Goal: Find specific page/section: Find specific page/section

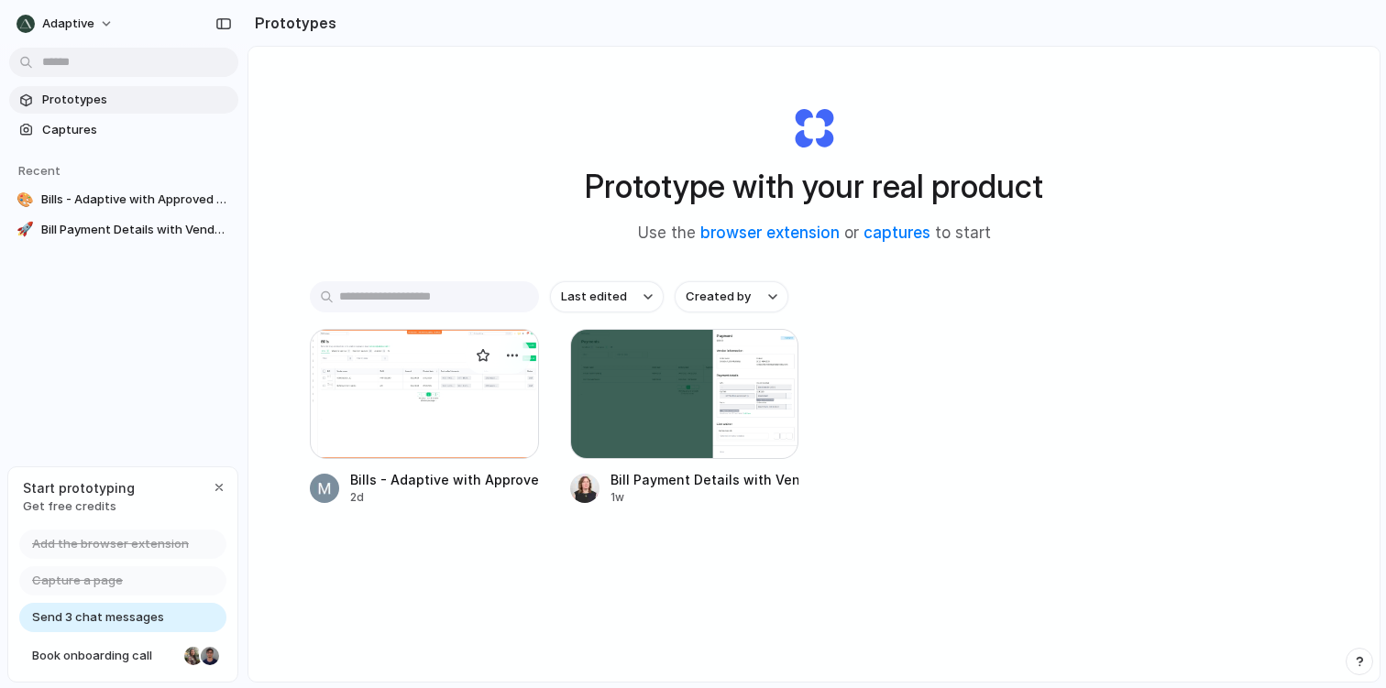
click at [438, 411] on div at bounding box center [424, 394] width 229 height 130
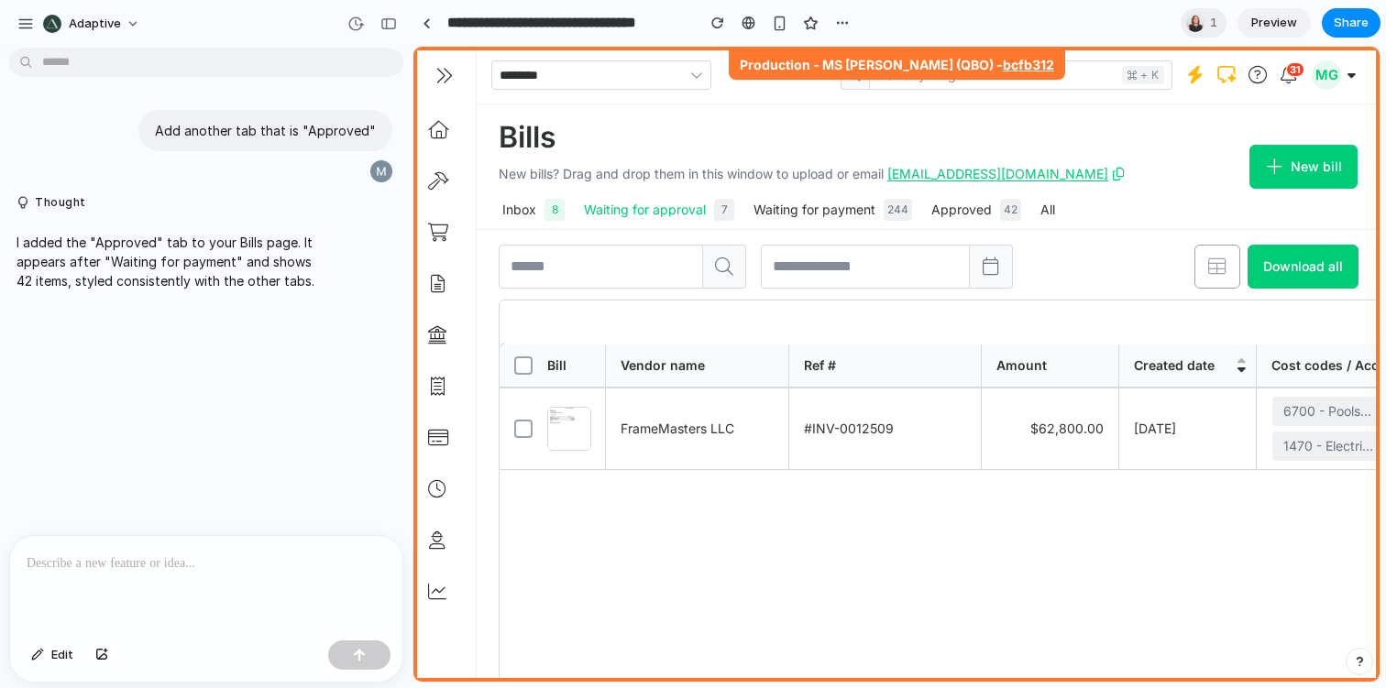
click at [679, 216] on div "Waiting for approval 7" at bounding box center [659, 210] width 151 height 22
click at [814, 203] on div "Waiting for payment 244" at bounding box center [832, 210] width 159 height 22
click at [924, 198] on div "Inbox 8 Waiting for approval 7 Waiting for payment 244 Approved 42 All" at bounding box center [812, 210] width 626 height 37
click at [951, 198] on button "Approved 42" at bounding box center [977, 210] width 98 height 37
click at [955, 201] on div "Approved 42" at bounding box center [976, 210] width 91 height 22
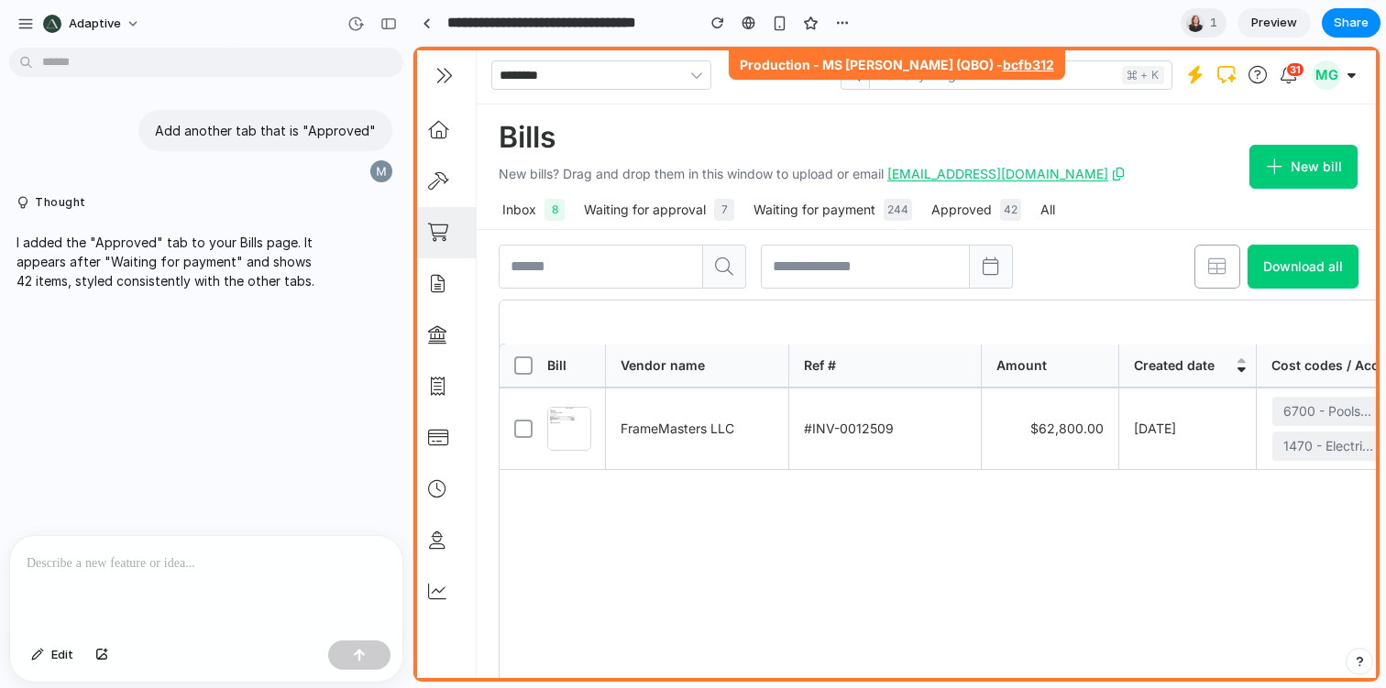
click at [451, 230] on link at bounding box center [444, 232] width 62 height 51
click at [445, 291] on icon at bounding box center [437, 284] width 18 height 18
click at [445, 354] on link at bounding box center [444, 335] width 62 height 51
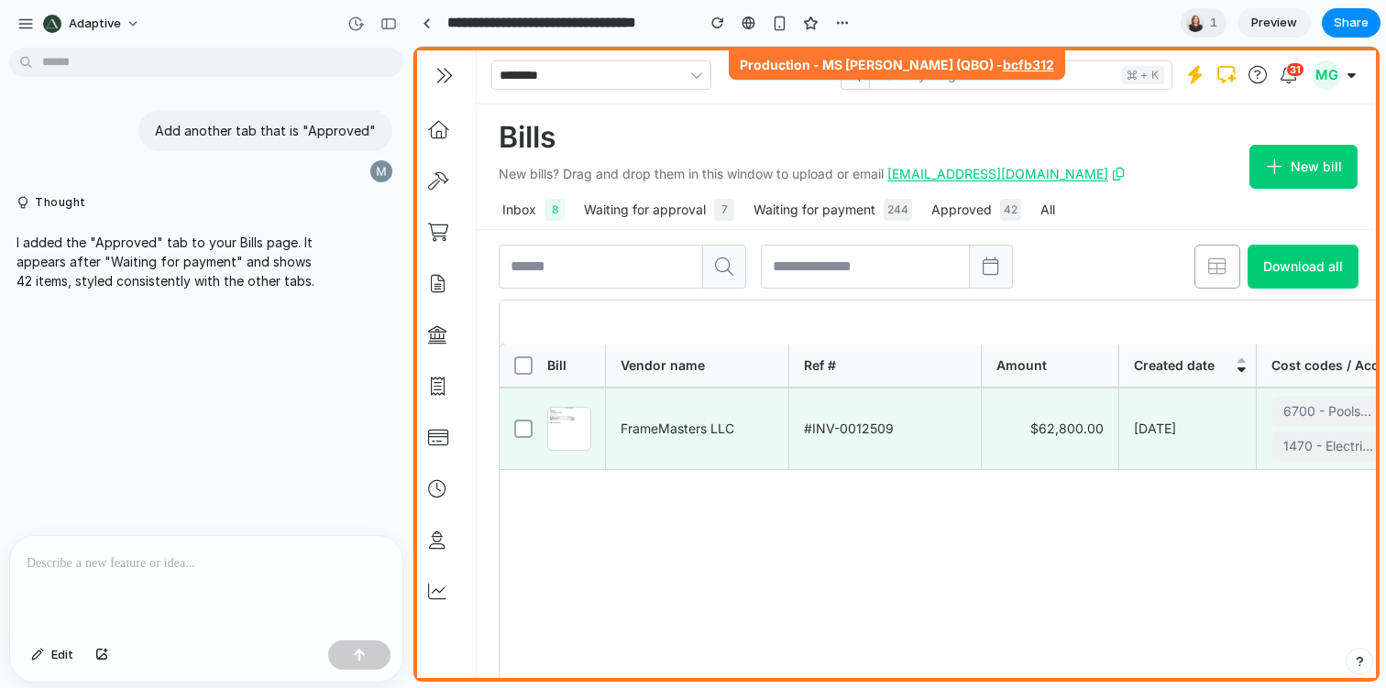
click at [514, 406] on label at bounding box center [516, 429] width 33 height 81
click at [618, 406] on link at bounding box center [1117, 430] width 1234 height 82
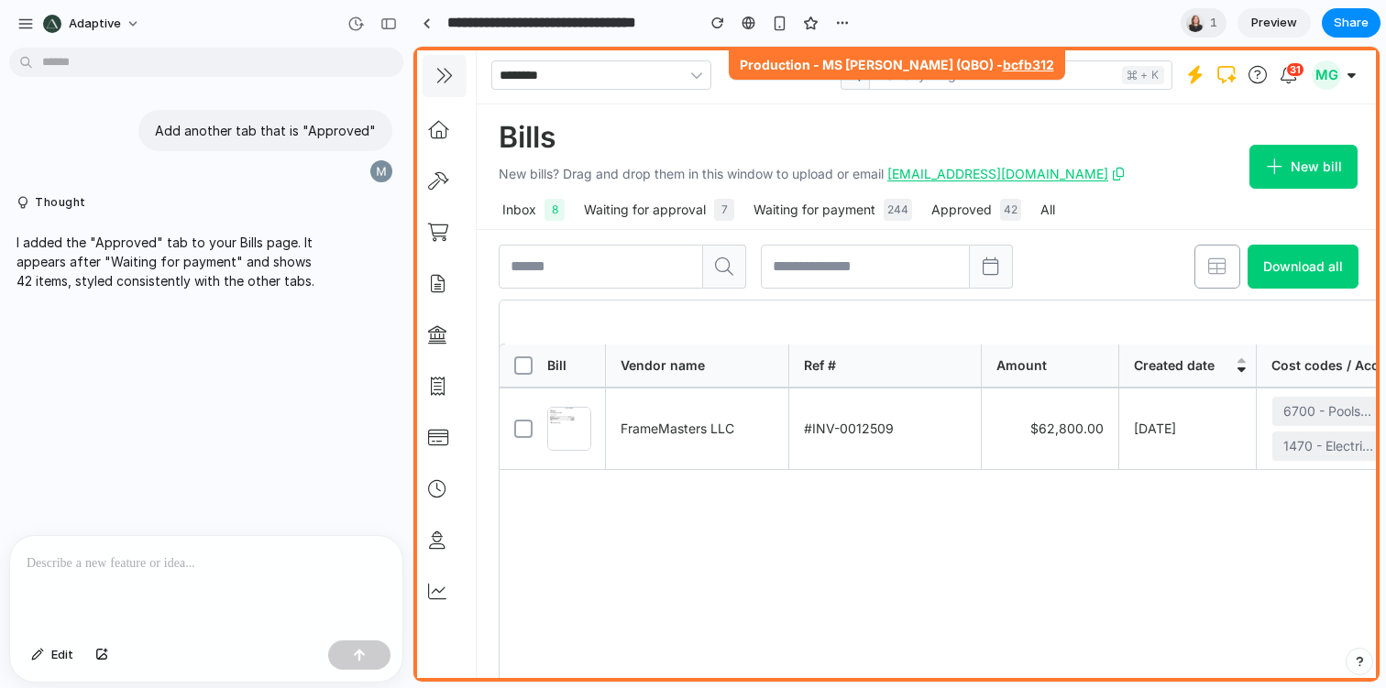
click at [453, 57] on button "button" at bounding box center [445, 76] width 46 height 44
click at [293, 589] on div at bounding box center [206, 584] width 392 height 97
click at [1291, 159] on link "New bill" at bounding box center [1303, 167] width 108 height 44
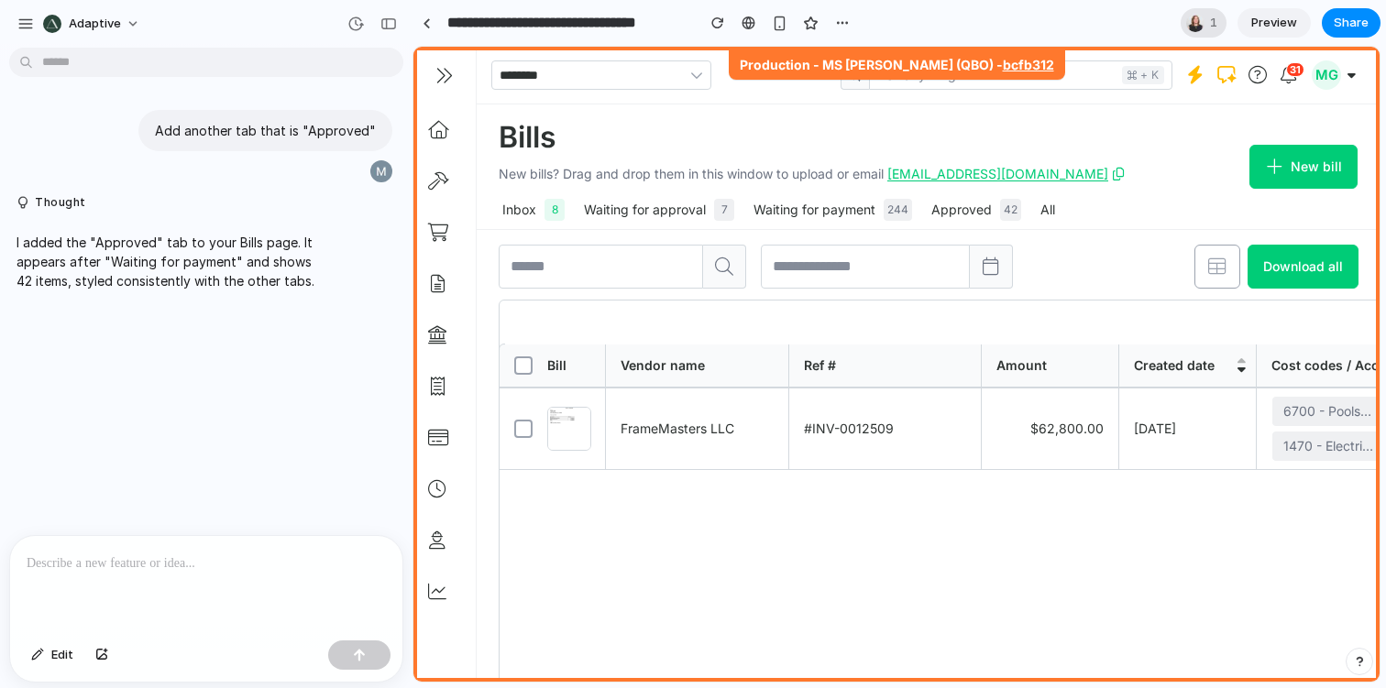
click at [1204, 25] on div at bounding box center [1195, 23] width 22 height 22
click at [1150, 21] on div "Seen by [PERSON_NAME]" at bounding box center [693, 344] width 1386 height 688
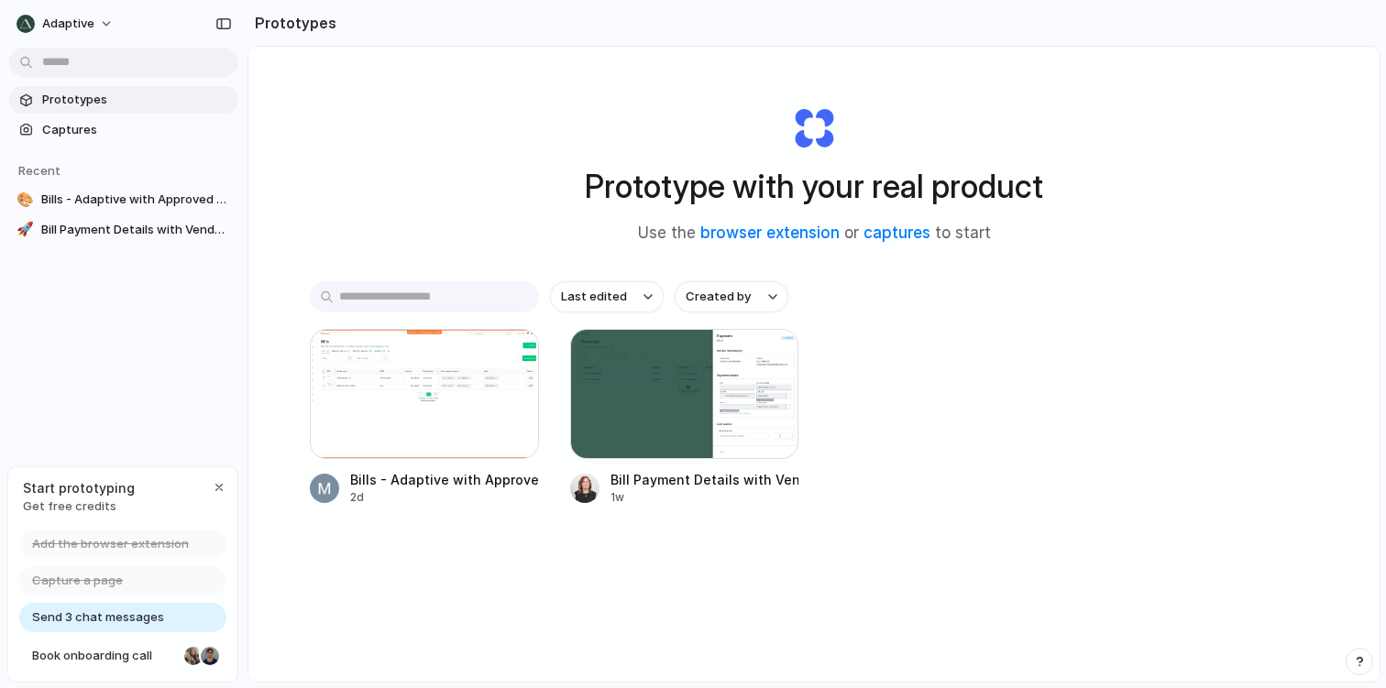
click at [179, 144] on section "Recent 🎨 Bills - Adaptive with Approved Tab 🚀 Bill Payment Details with Vendor …" at bounding box center [123, 194] width 247 height 100
click at [486, 425] on div at bounding box center [424, 394] width 229 height 130
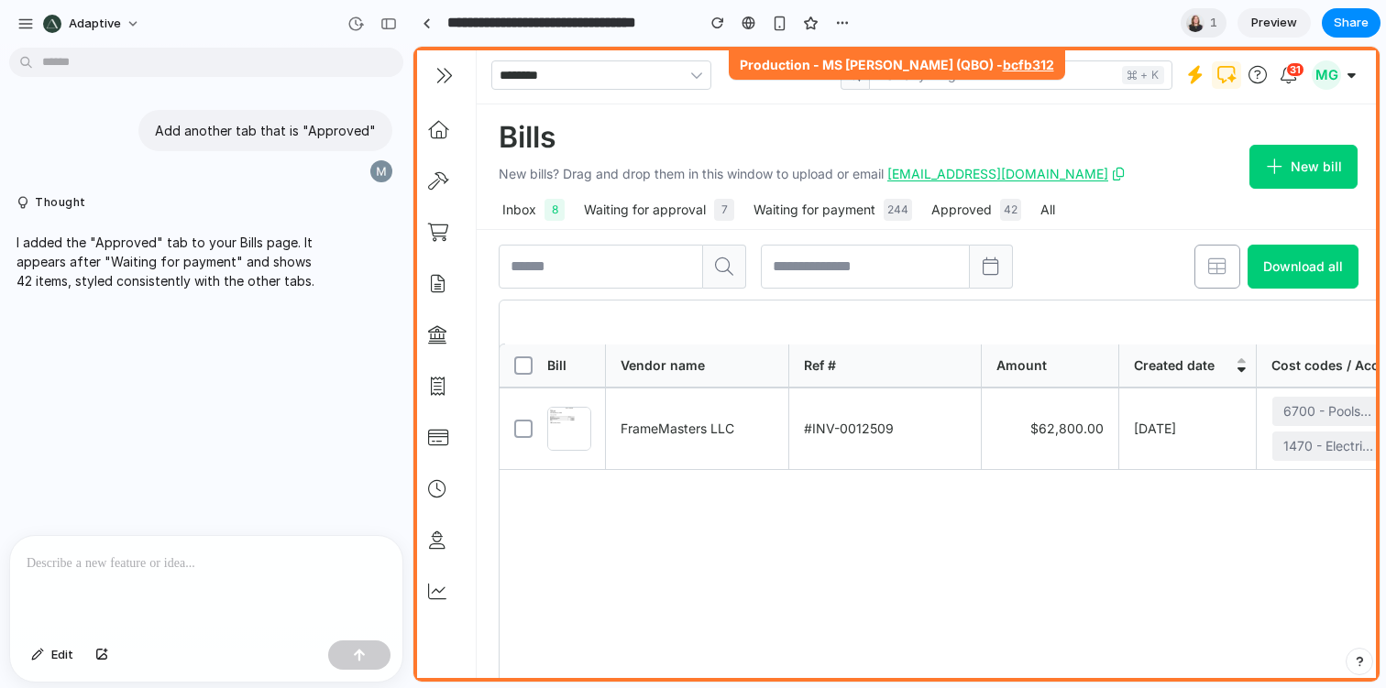
click at [1225, 76] on button "button" at bounding box center [1226, 74] width 31 height 29
click at [1292, 77] on span "31" at bounding box center [1295, 69] width 18 height 15
click at [1339, 80] on button "MG" at bounding box center [1335, 74] width 46 height 29
click at [114, 558] on p at bounding box center [206, 564] width 359 height 22
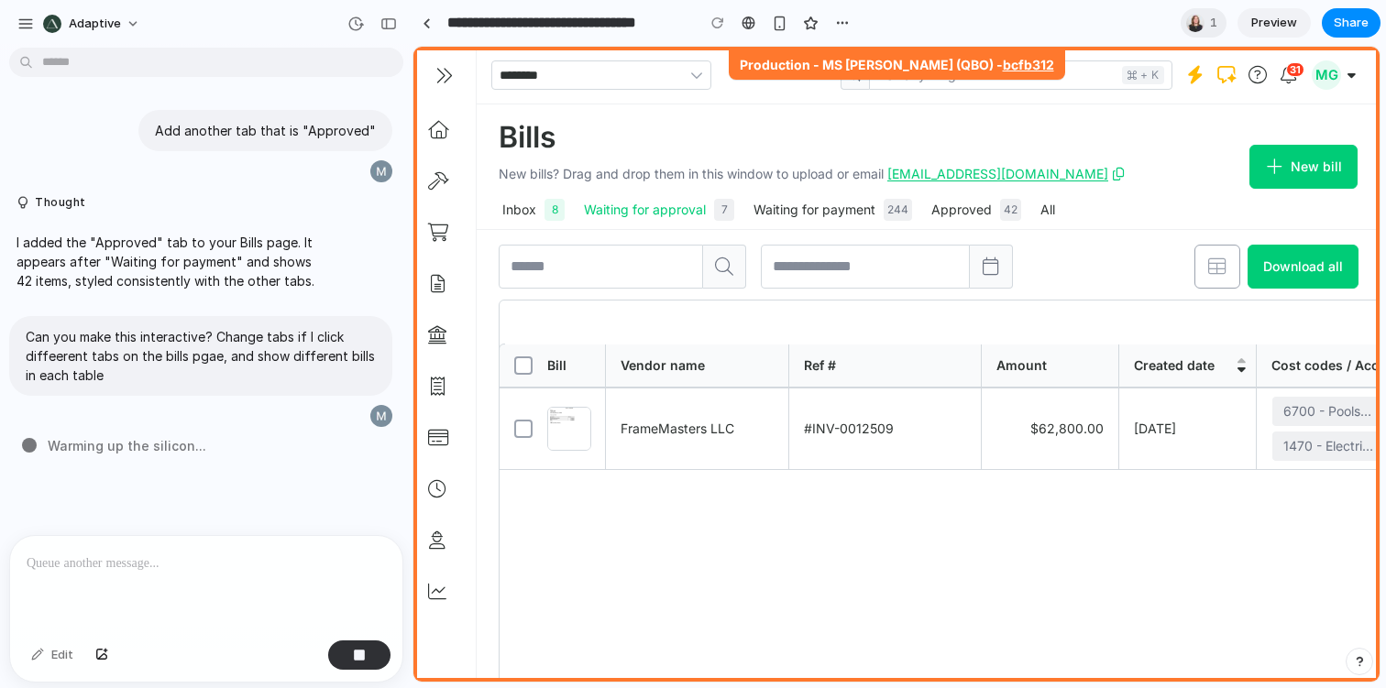
click at [643, 214] on div "Waiting for approval 7" at bounding box center [659, 210] width 151 height 22
click at [548, 214] on div "8" at bounding box center [554, 210] width 13 height 22
click at [705, 214] on div "Waiting for approval 7" at bounding box center [659, 210] width 151 height 22
click at [903, 215] on div "244" at bounding box center [897, 210] width 21 height 22
click at [991, 215] on div "Approved 42" at bounding box center [976, 210] width 91 height 22
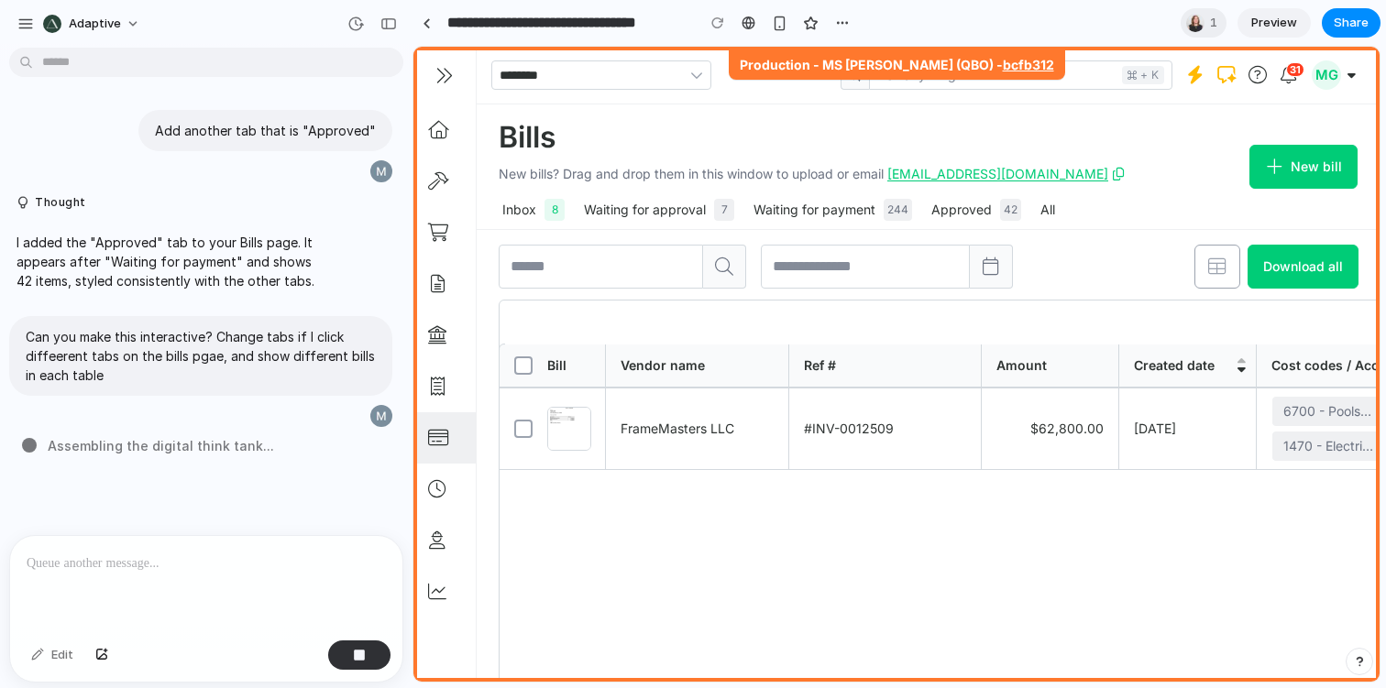
click at [438, 429] on icon at bounding box center [437, 438] width 18 height 18
click at [438, 386] on icon at bounding box center [437, 387] width 18 height 18
click at [438, 326] on icon at bounding box center [437, 335] width 18 height 18
click at [702, 218] on div "Waiting for approval 7" at bounding box center [659, 210] width 151 height 22
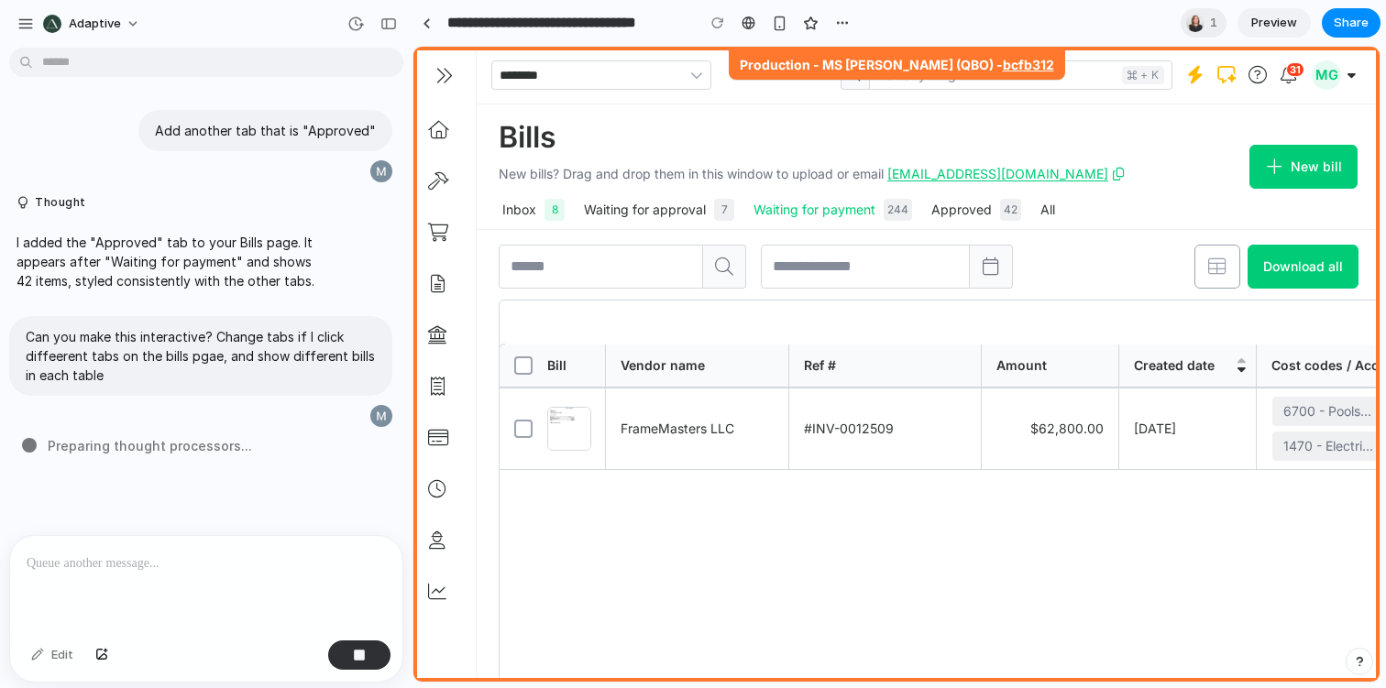
click at [773, 218] on div "Waiting for payment 244" at bounding box center [832, 210] width 159 height 22
click at [635, 218] on div "Waiting for approval 7" at bounding box center [659, 210] width 151 height 22
click at [545, 218] on span "8" at bounding box center [554, 210] width 20 height 22
click at [682, 209] on div "Waiting for approval 7" at bounding box center [659, 210] width 151 height 22
click at [675, 203] on div "Waiting for approval 7" at bounding box center [659, 210] width 151 height 22
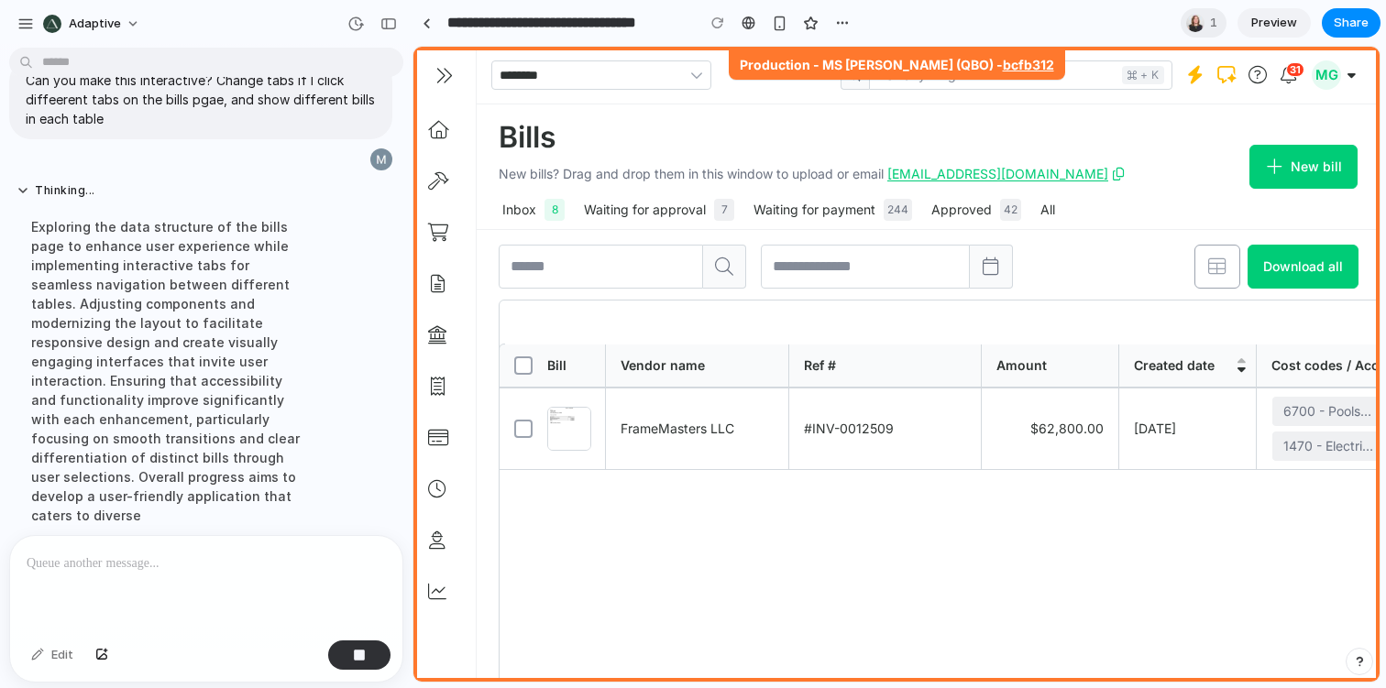
scroll to position [298, 0]
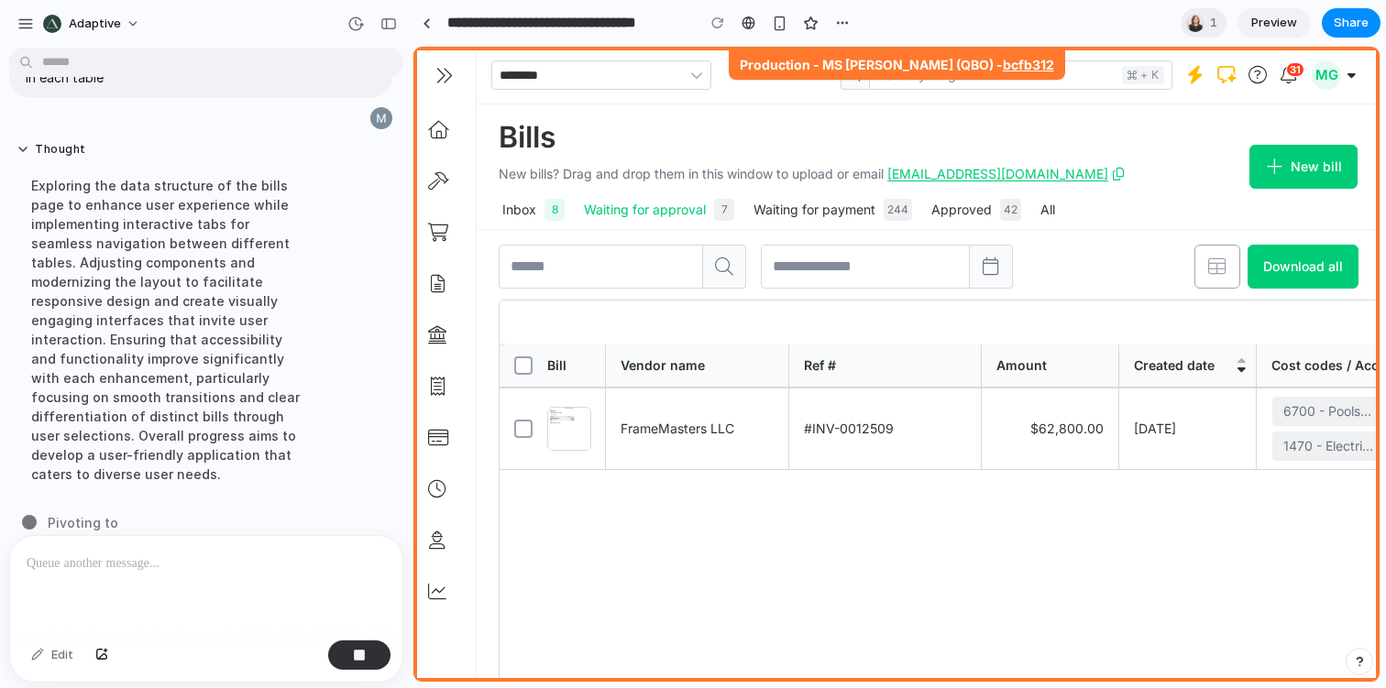
click at [637, 206] on div "Waiting for approval 7" at bounding box center [659, 210] width 151 height 22
click at [36, 144] on button "Thought" at bounding box center [169, 150] width 306 height 16
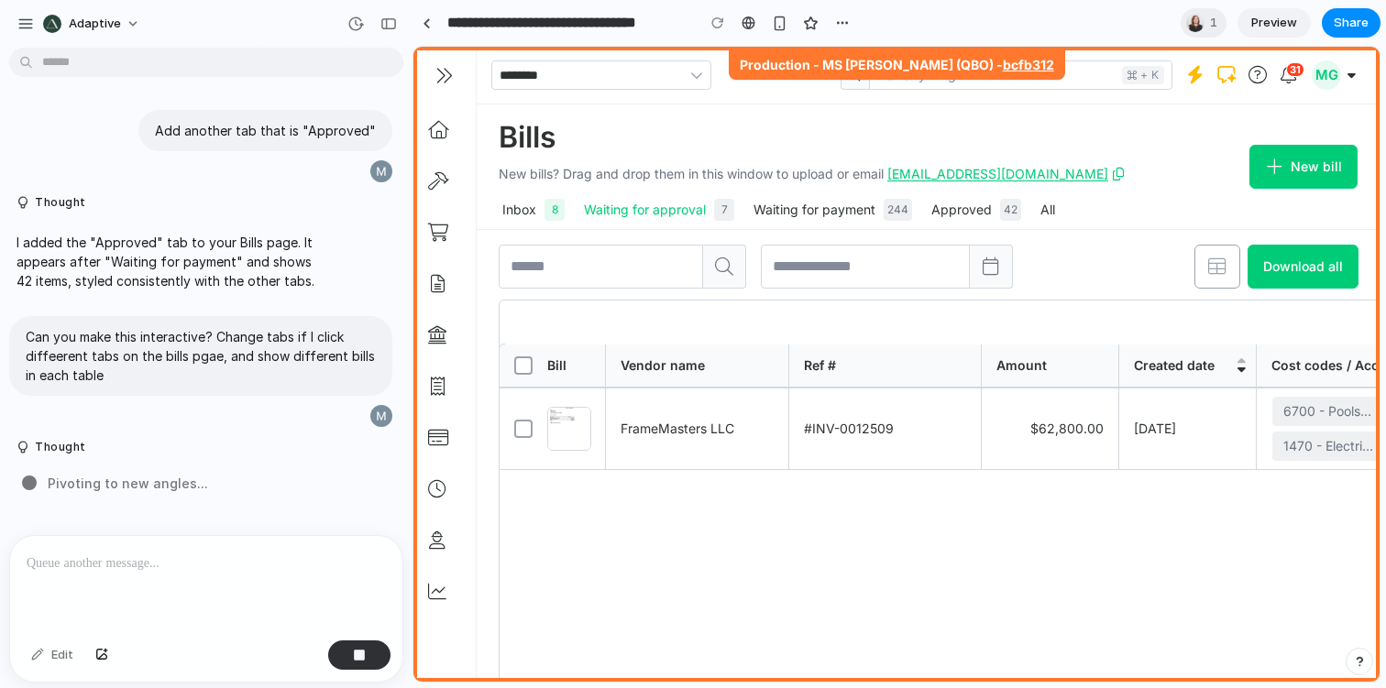
click at [719, 206] on div "7" at bounding box center [724, 210] width 13 height 22
click at [777, 206] on div "Waiting for payment 244" at bounding box center [832, 210] width 159 height 22
click at [940, 206] on div "Approved 42" at bounding box center [976, 210] width 91 height 22
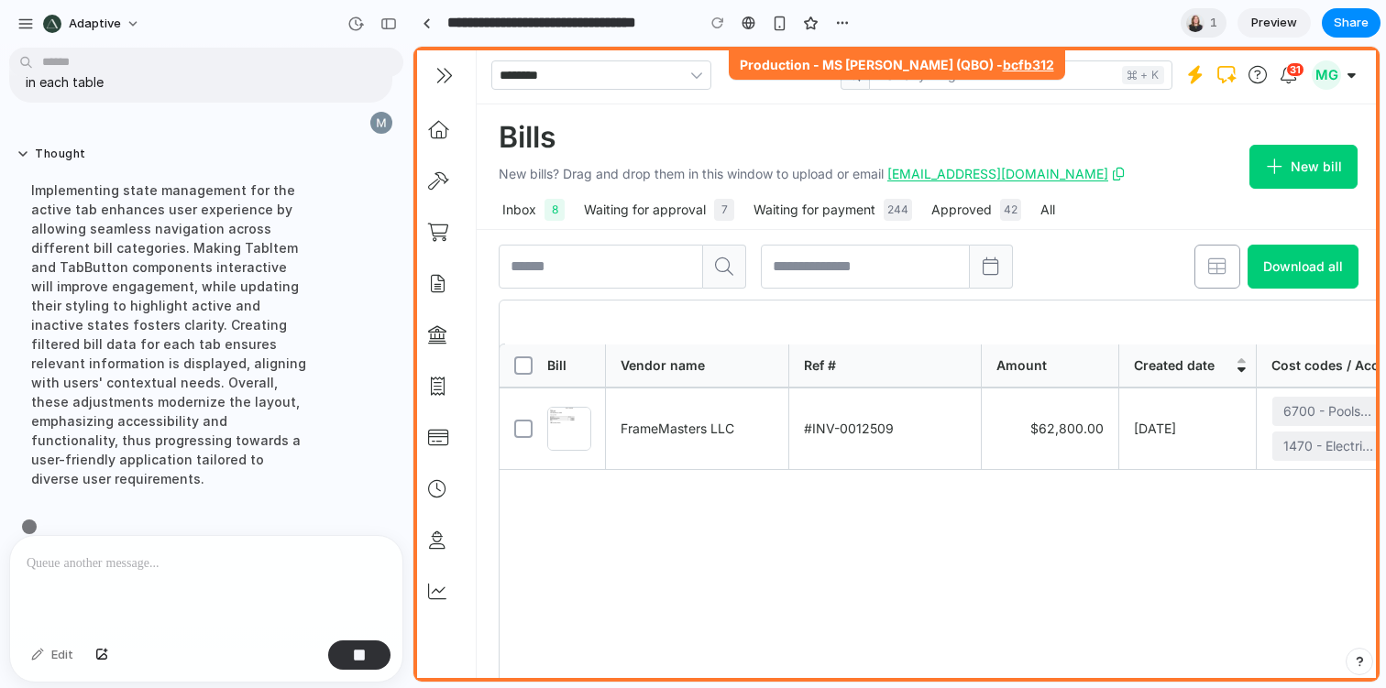
scroll to position [298, 0]
click at [847, 20] on div "button" at bounding box center [842, 23] width 15 height 15
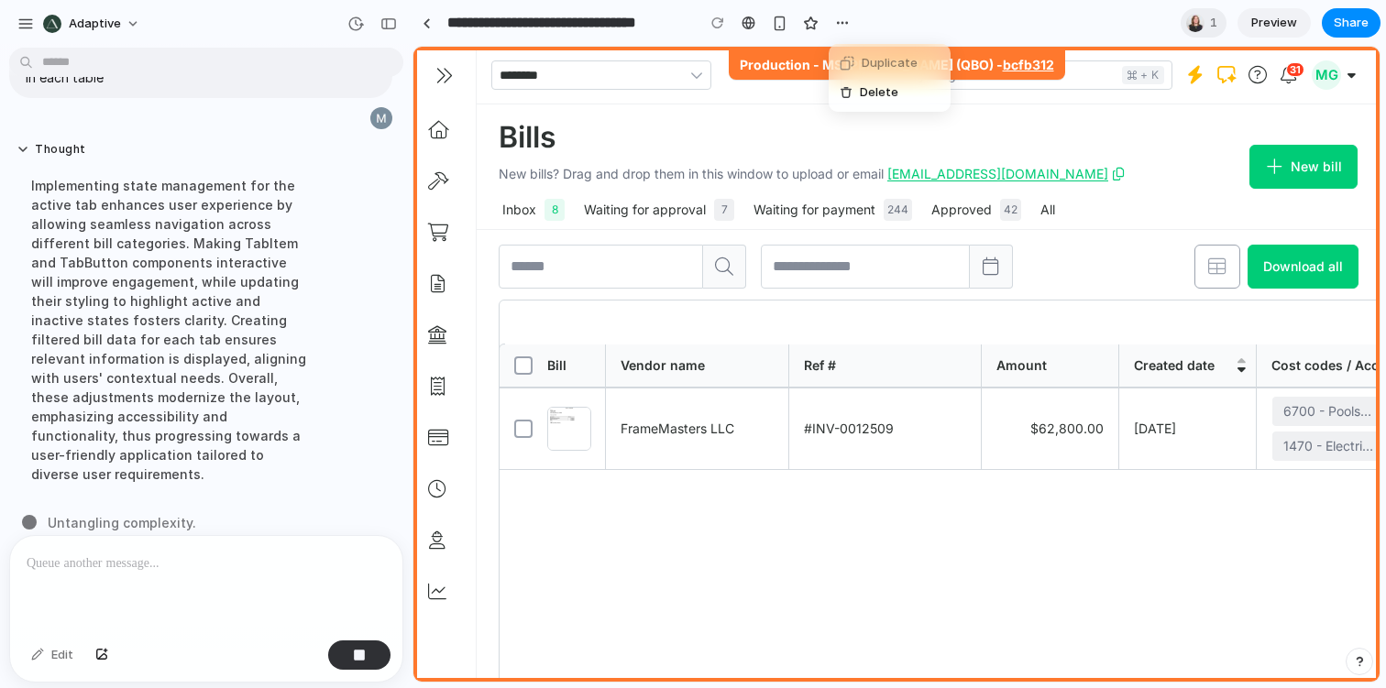
click at [714, 27] on div "Duplicate Delete" at bounding box center [693, 344] width 1386 height 688
click at [673, 203] on div "Waiting for approval 7" at bounding box center [659, 210] width 151 height 22
